Goal: Find specific page/section: Find specific page/section

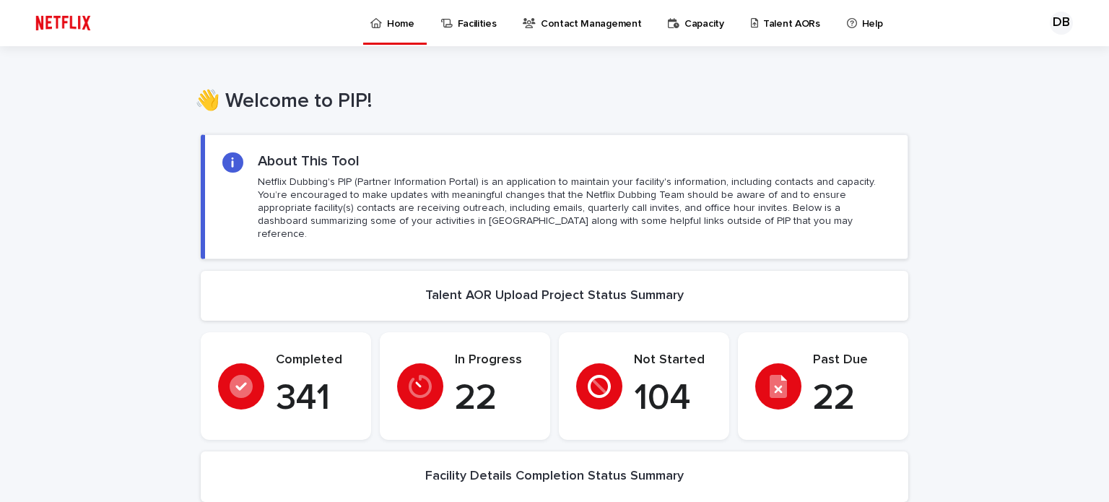
click at [763, 19] on p "Talent AORs" at bounding box center [791, 15] width 57 height 30
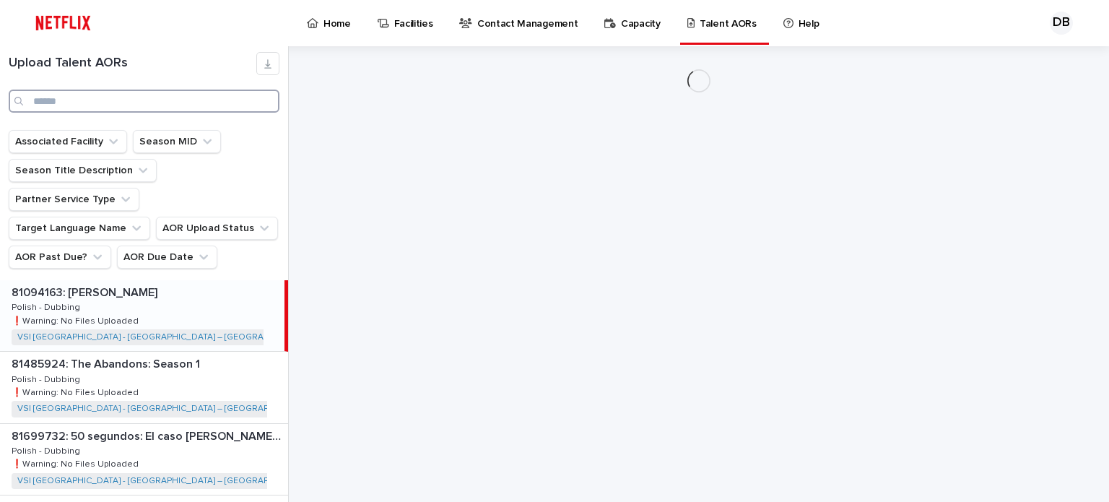
click at [166, 102] on input "Search" at bounding box center [144, 100] width 271 height 23
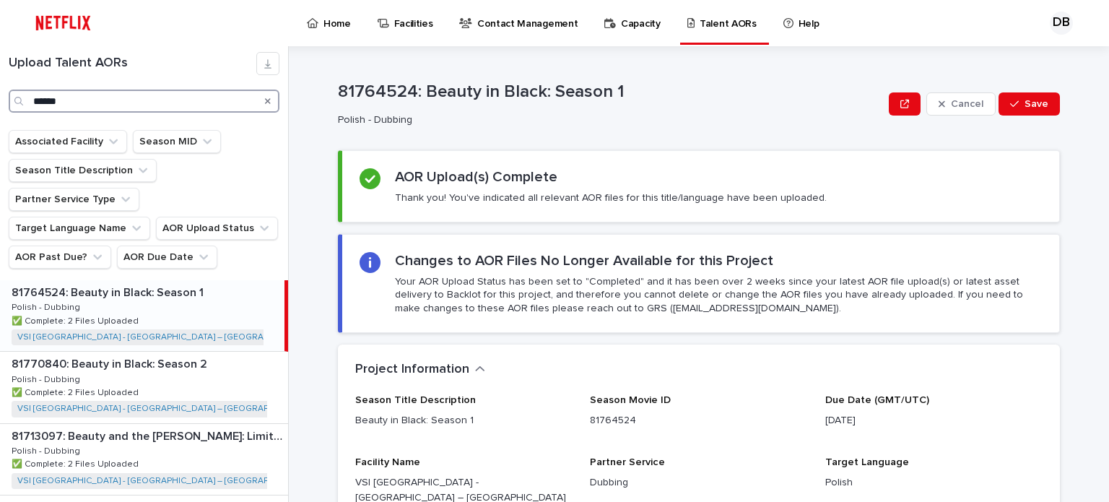
type input "******"
click at [218, 298] on div "81764524: Beauty in Black: Season 1 81764524: Beauty in Black: Season 1 Polish …" at bounding box center [142, 315] width 284 height 71
click at [205, 352] on div "81770840: Beauty in Black: Season 2 81770840: Beauty in Black: Season 2 Polish …" at bounding box center [144, 386] width 288 height 71
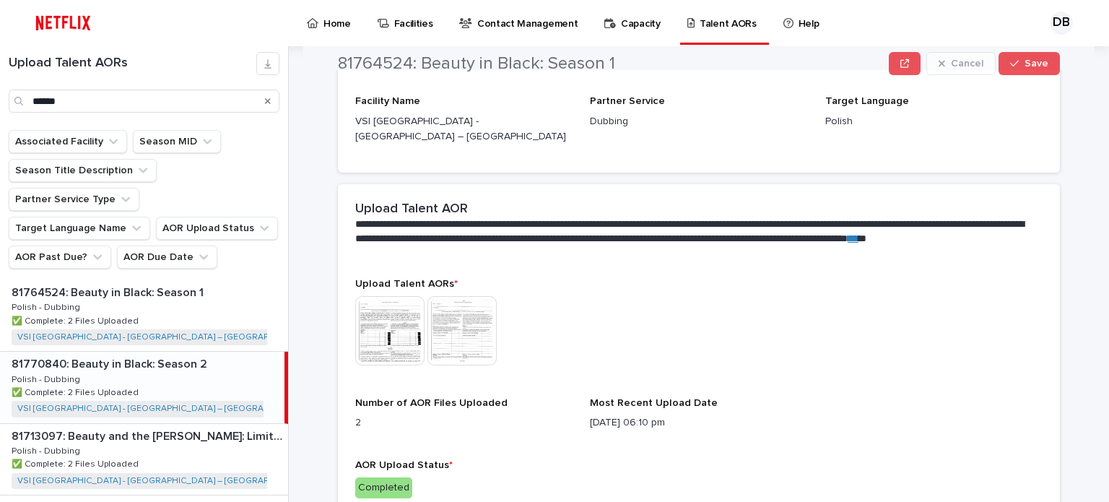
scroll to position [248, 0]
